Goal: Transaction & Acquisition: Purchase product/service

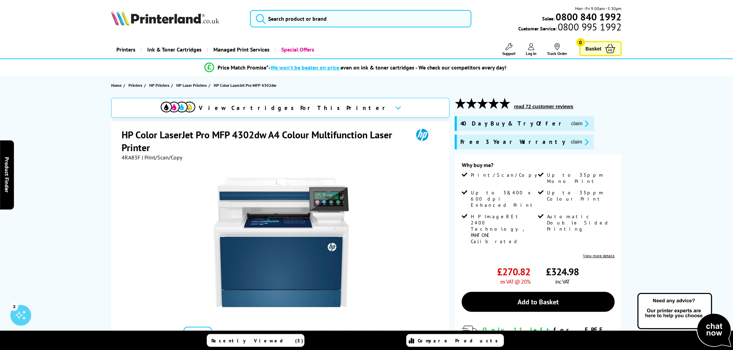
click at [288, 4] on header "Mon - Fri 9:00am - 5:30pm Sales: 0800 840 1992 Customer Service: 0800 995 1992" at bounding box center [366, 29] width 733 height 59
click at [292, 21] on input "search" at bounding box center [360, 18] width 221 height 17
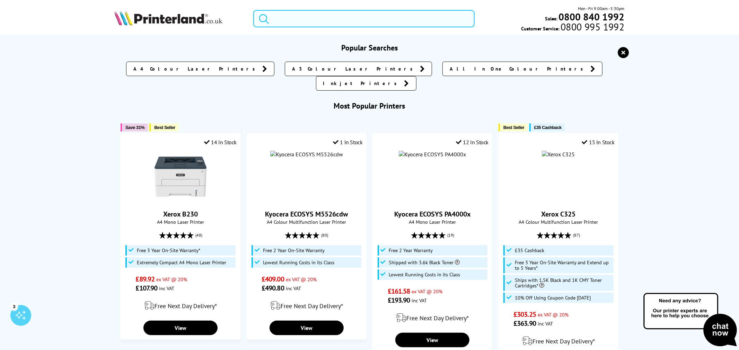
paste input "Xerox C415"
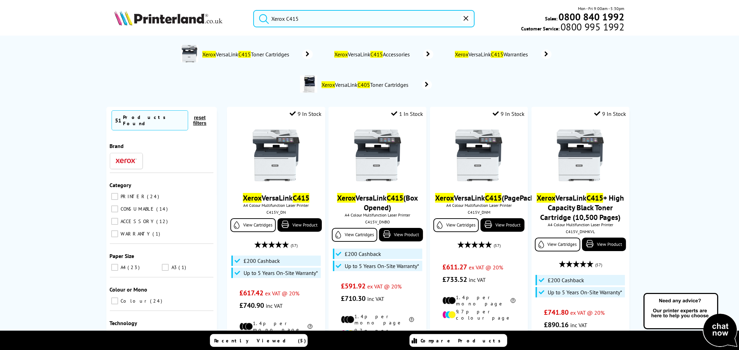
type input "Xerox C415"
click at [253, 10] on button "submit" at bounding box center [261, 17] width 17 height 15
drag, startPoint x: 320, startPoint y: 17, endPoint x: 320, endPoint y: 21, distance: 4.2
click at [320, 17] on input "Xerox C415" at bounding box center [363, 18] width 221 height 17
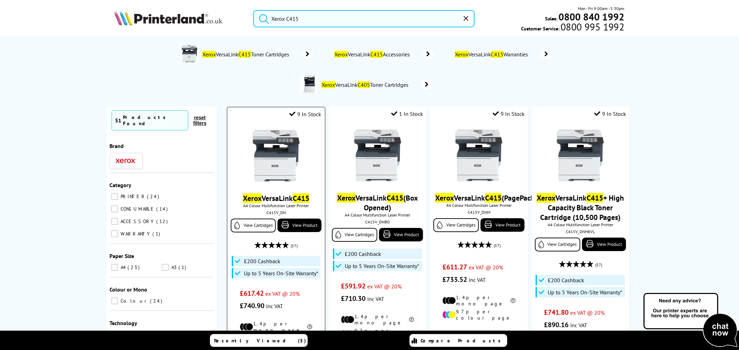
click at [279, 179] on img at bounding box center [276, 156] width 52 height 52
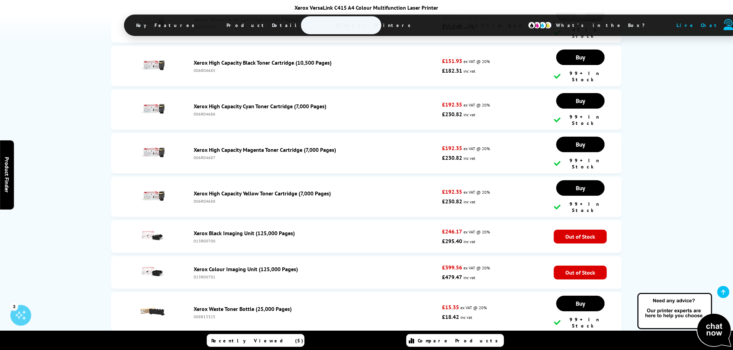
scroll to position [2845, 0]
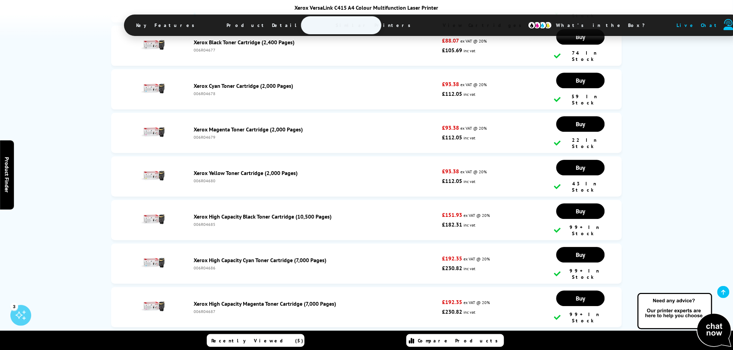
click at [302, 344] on link "Xerox High Capacity Yellow Toner Cartridge (7,000 Pages)" at bounding box center [262, 347] width 137 height 7
